Goal: Task Accomplishment & Management: Manage account settings

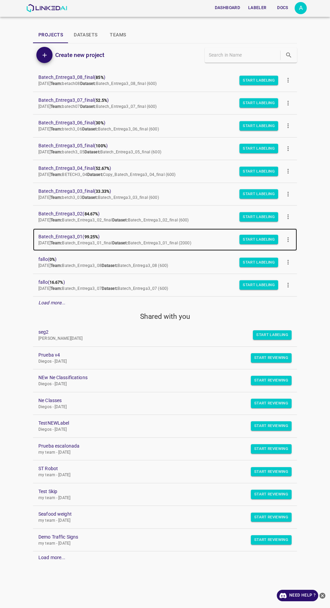
click at [87, 235] on b "99.25%" at bounding box center [92, 237] width 14 height 5
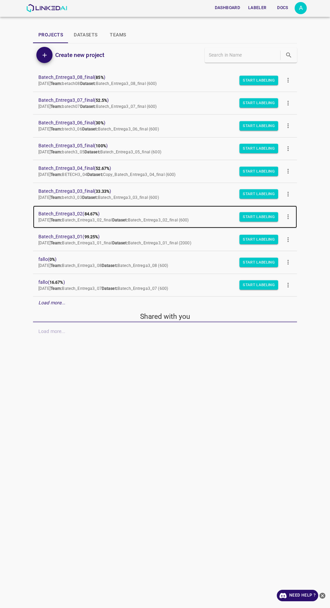
click at [75, 214] on span "Batech_Entrega3_02 ( 84.67% )" at bounding box center [159, 213] width 243 height 7
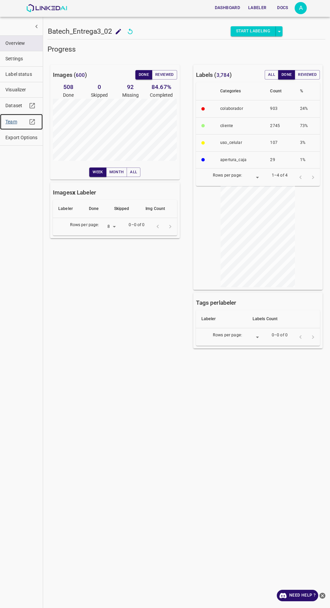
click at [15, 121] on span "Team" at bounding box center [16, 121] width 22 height 7
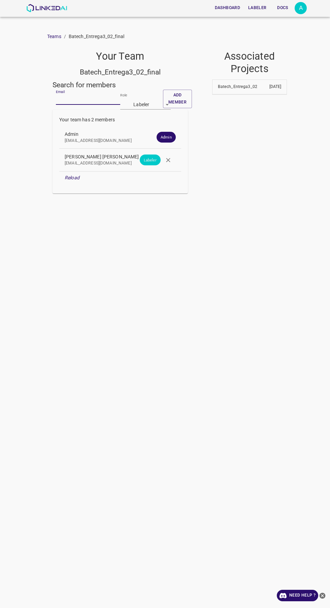
paste input "angelamar0593@gmail.com"
type input "[EMAIL_ADDRESS][DOMAIN_NAME]"
click at [135, 107] on body "Dashboard Labeler Docs A Teams / Batech_Entrega3_02_final Your Team Batech_Entr…" at bounding box center [165, 304] width 330 height 608
click at [147, 131] on li "Reviewer" at bounding box center [145, 128] width 51 height 11
click at [187, 99] on button "Add member" at bounding box center [177, 99] width 29 height 19
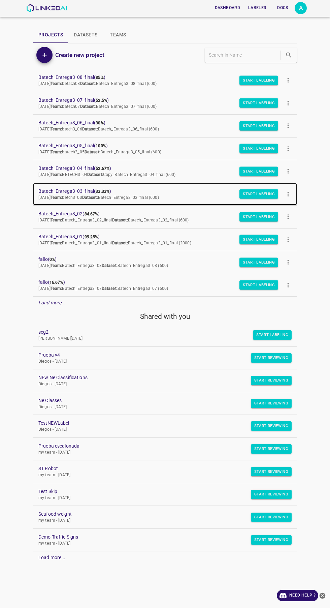
click at [86, 190] on span "Batech_Entrega3_03_final ( 33.33% )" at bounding box center [159, 191] width 243 height 7
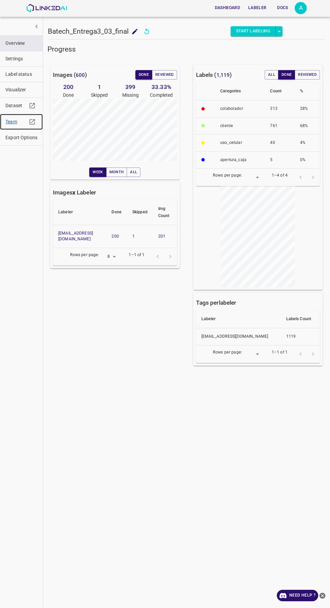
click at [16, 125] on span "Team" at bounding box center [16, 121] width 22 height 7
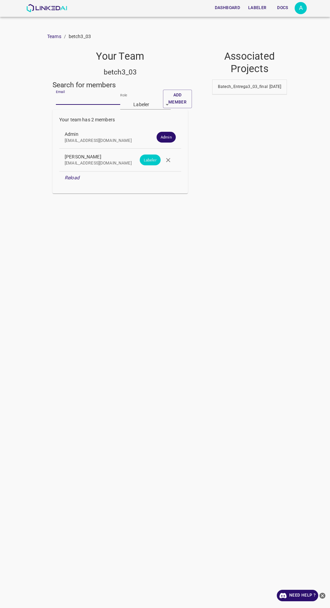
paste input "[EMAIL_ADDRESS][DOMAIN_NAME]"
type input "angelamar0593@gmail.com"
click at [159, 105] on body "Dashboard Labeler Docs A Teams / betch3_03 Your Team betch3_03 Search for membe…" at bounding box center [165, 304] width 330 height 608
click at [151, 131] on li "Reviewer" at bounding box center [145, 128] width 51 height 11
click at [180, 96] on button "Add member" at bounding box center [177, 99] width 29 height 19
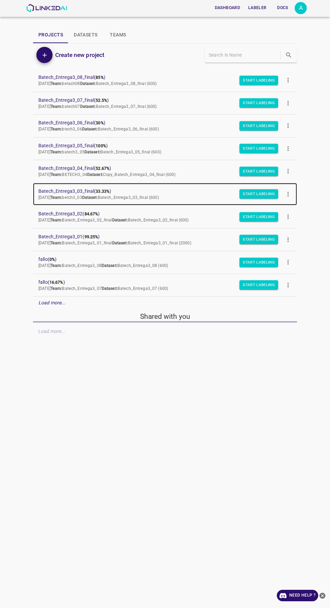
click at [85, 191] on span "Batech_Entrega3_03_final ( 33.33% )" at bounding box center [159, 191] width 243 height 7
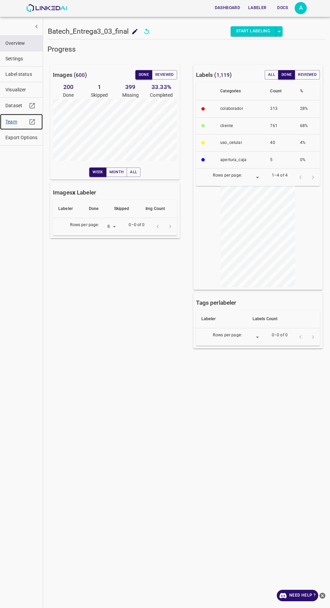
click at [11, 122] on span "Team" at bounding box center [16, 121] width 22 height 7
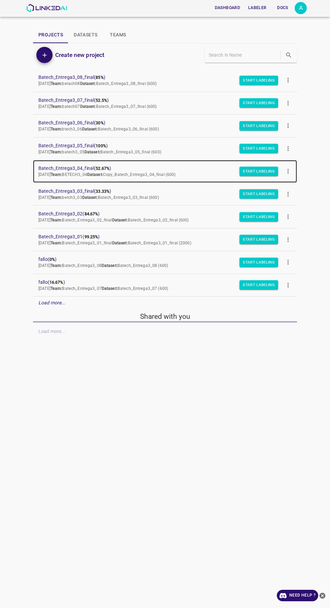
click at [88, 168] on span "Batech_Entrega3_04_final ( 52.67% )" at bounding box center [159, 168] width 243 height 7
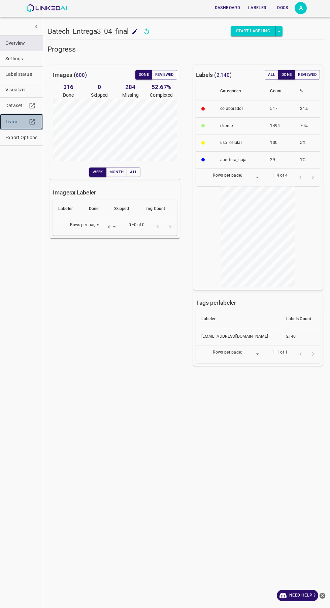
click at [11, 122] on span "Team" at bounding box center [16, 121] width 22 height 7
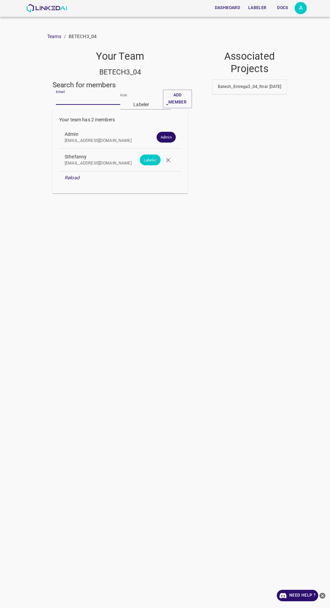
paste input "[EMAIL_ADDRESS][DOMAIN_NAME]"
type input "[EMAIL_ADDRESS][DOMAIN_NAME]"
click at [141, 103] on body "Dashboard Labeler Docs A Teams / BETECH3_04 Your Team BETECH3_04 Search for mem…" at bounding box center [165, 304] width 330 height 608
click at [148, 129] on li "Reviewer" at bounding box center [145, 128] width 51 height 11
click at [178, 95] on button "Add member" at bounding box center [177, 99] width 29 height 19
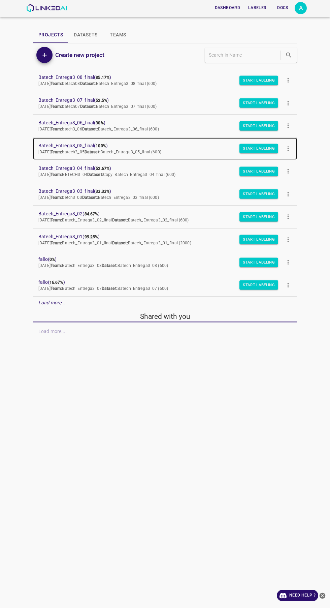
click at [86, 144] on span "Batech_Entrega3_05_final ( 100% )" at bounding box center [159, 145] width 243 height 7
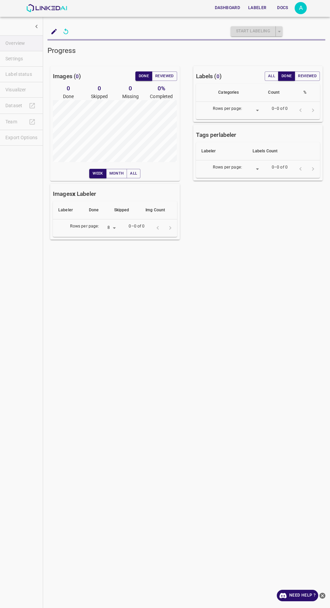
click at [17, 120] on ul "Overview Settings Label status Visualizer Dataset Team Export Options" at bounding box center [21, 91] width 43 height 116
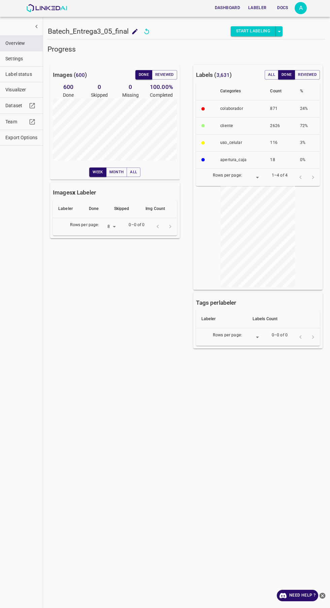
click at [27, 122] on button "button" at bounding box center [32, 122] width 10 height 10
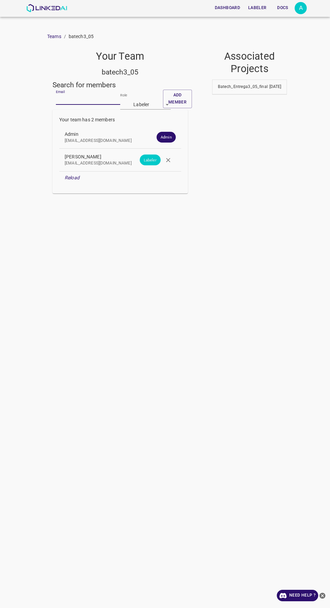
paste input "angelamar0593@gmail.com"
type input "angelamar0593@gmail.com"
click at [151, 100] on body "Dashboard Labeler Docs A Teams / batech3_05 Your Team batech3_05 Search for mem…" at bounding box center [165, 304] width 330 height 608
click at [146, 129] on li "Reviewer" at bounding box center [145, 128] width 51 height 11
click at [177, 95] on button "Add member" at bounding box center [177, 99] width 29 height 19
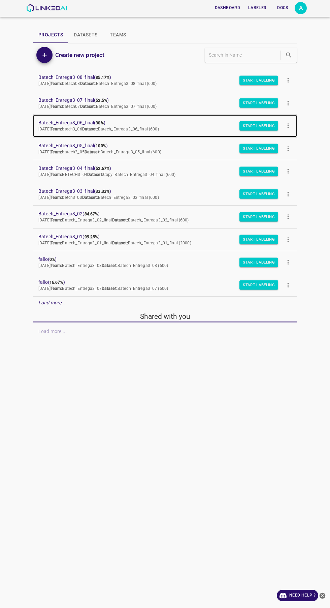
click at [82, 121] on span "Batech_Entrega3_06_final ( 30% )" at bounding box center [159, 122] width 243 height 7
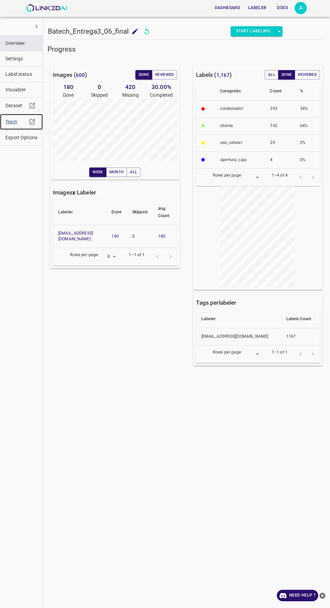
click at [7, 121] on span "Team" at bounding box center [16, 121] width 22 height 7
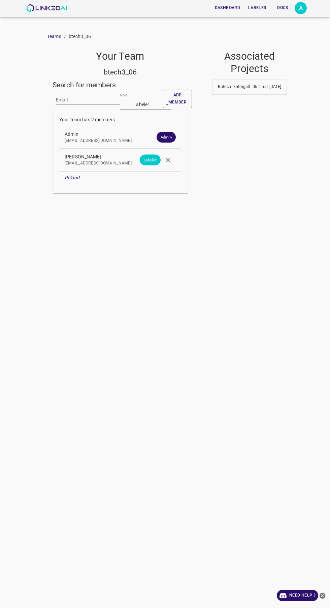
click at [93, 100] on input "Email" at bounding box center [88, 100] width 64 height 10
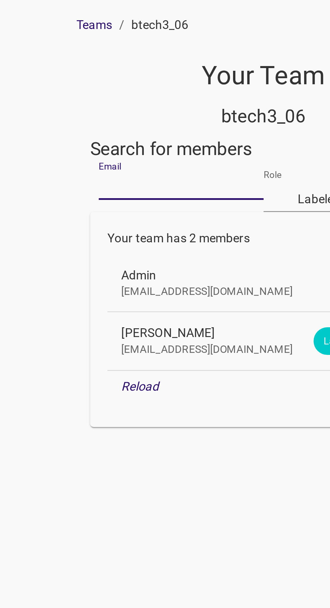
paste input "angelamar0593@gmail.com"
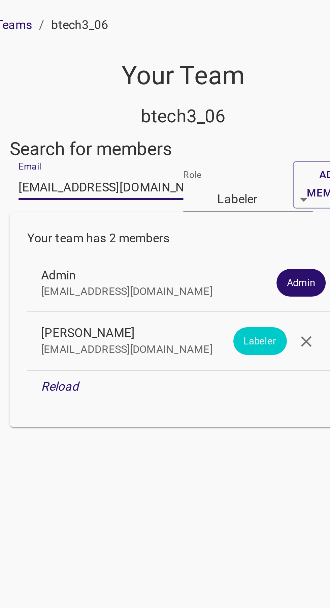
type input "angelamar0593@gmail.com"
click at [151, 107] on body "Dashboard Labeler Docs A Teams / btech3_06 Your Team btech3_06 Search for membe…" at bounding box center [165, 304] width 330 height 608
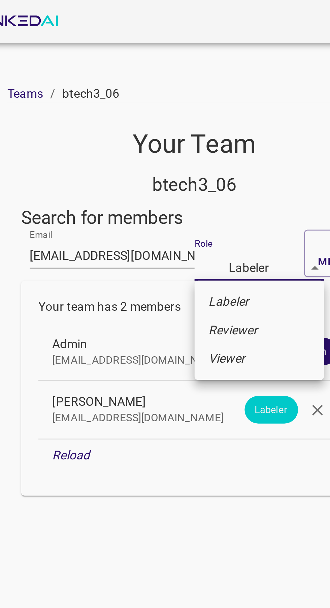
click at [141, 126] on em "Reviewer" at bounding box center [135, 128] width 19 height 7
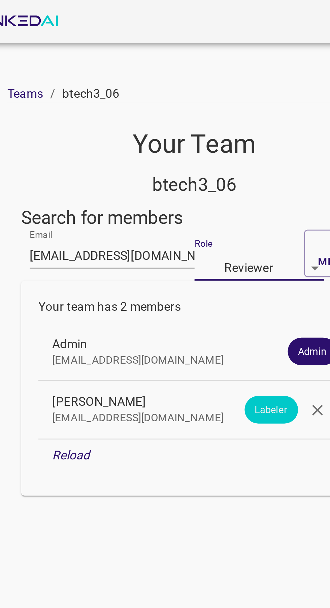
click at [170, 93] on button "Add member" at bounding box center [177, 99] width 29 height 19
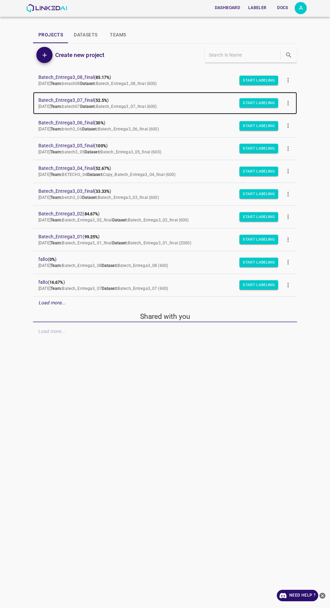
click at [84, 98] on span "Batech_Entrega3_07_final ( 52.5% )" at bounding box center [159, 100] width 243 height 7
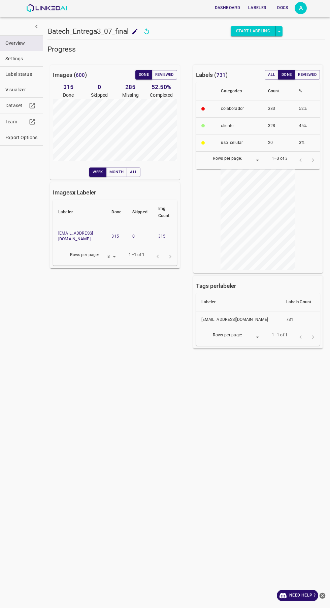
click at [29, 122] on icon "button" at bounding box center [32, 121] width 7 height 7
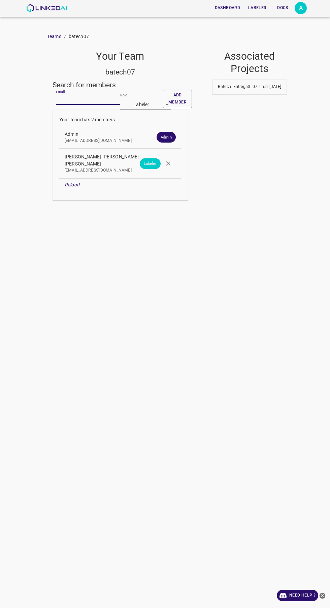
paste input "[EMAIL_ADDRESS][DOMAIN_NAME]"
type input "[EMAIL_ADDRESS][DOMAIN_NAME]"
click at [141, 106] on body "Dashboard Labeler Docs A Teams / batech07 Your Team batech07 Search for members…" at bounding box center [165, 304] width 330 height 608
click at [149, 128] on li "Reviewer" at bounding box center [145, 128] width 51 height 11
click at [177, 97] on button "Add member" at bounding box center [177, 99] width 29 height 19
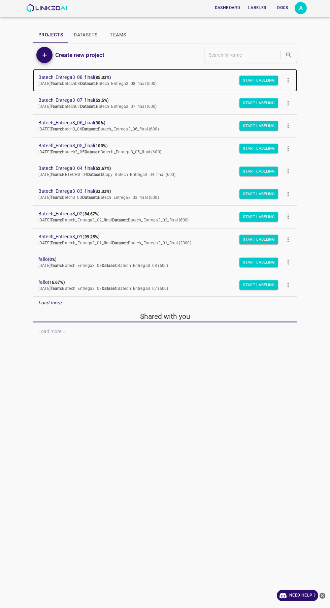
click at [79, 79] on span "Batech_Entrega3_08_final ( 85.33% )" at bounding box center [159, 77] width 243 height 7
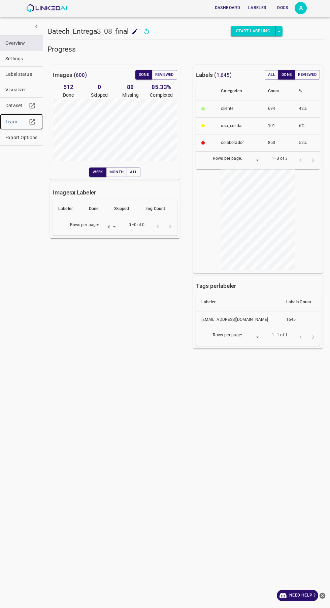
click at [7, 120] on span "Team" at bounding box center [16, 121] width 22 height 7
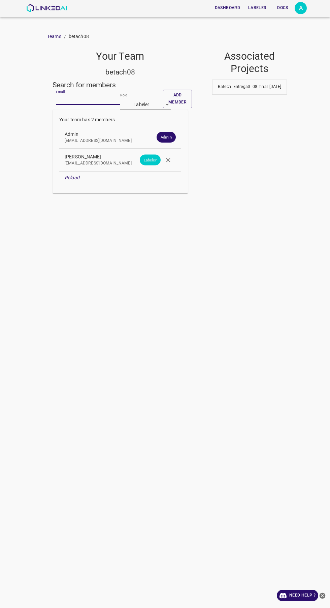
paste input "[EMAIL_ADDRESS][DOMAIN_NAME]"
type input "[EMAIL_ADDRESS][DOMAIN_NAME]"
click at [140, 104] on body "Dashboard Labeler Docs A Teams / betach08 Your Team betach08 Search for members…" at bounding box center [165, 304] width 330 height 608
click at [154, 127] on li "Reviewer" at bounding box center [145, 128] width 51 height 11
click at [178, 95] on button "Add member" at bounding box center [177, 99] width 29 height 19
